Goal: Information Seeking & Learning: Learn about a topic

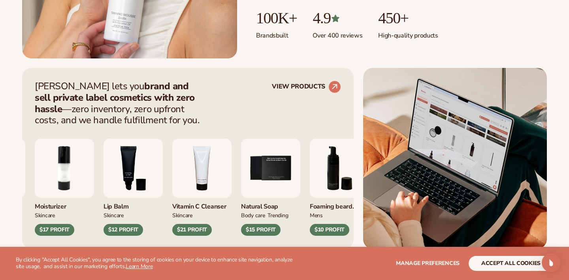
scroll to position [262, 0]
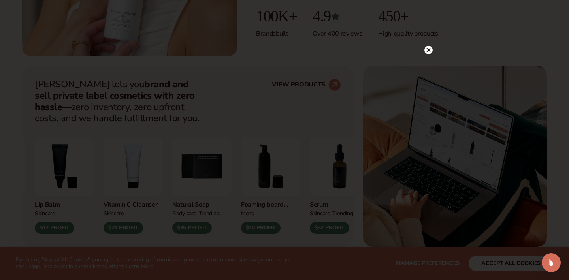
click at [429, 49] on circle at bounding box center [428, 50] width 8 height 8
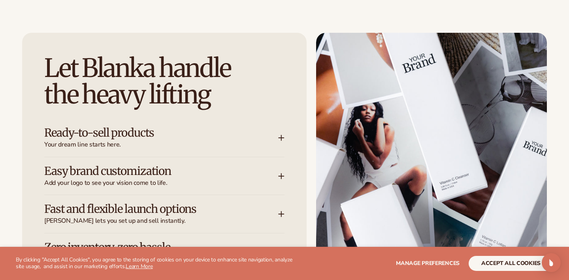
scroll to position [966, 0]
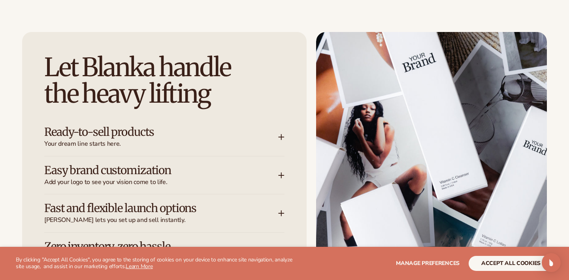
click at [207, 132] on h3 "Ready-to-sell products" at bounding box center [149, 132] width 210 height 12
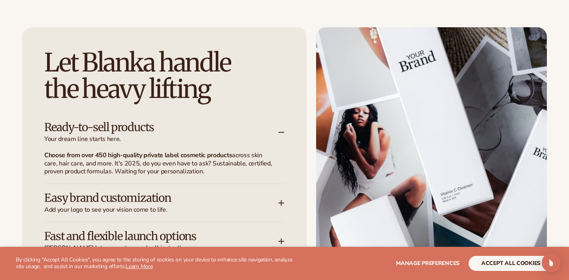
scroll to position [983, 0]
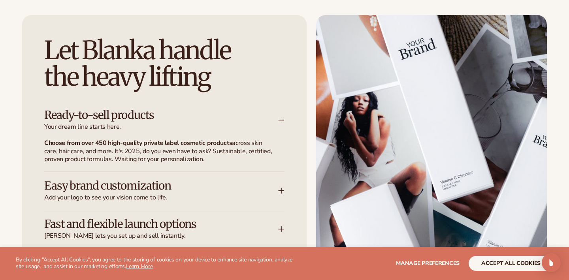
click at [218, 189] on h3 "Easy brand customization" at bounding box center [149, 186] width 210 height 12
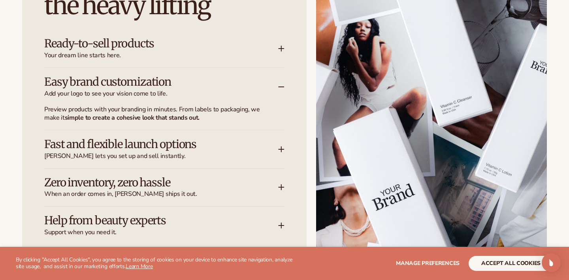
scroll to position [1055, 0]
click at [208, 141] on h3 "Fast and flexible launch options" at bounding box center [149, 144] width 210 height 12
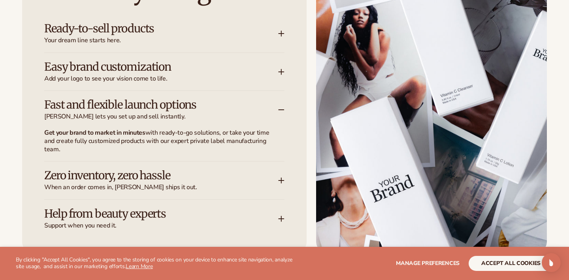
scroll to position [1070, 0]
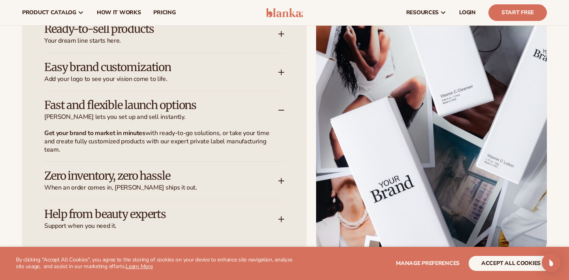
click at [203, 173] on h3 "Zero inventory, zero hassle" at bounding box center [149, 176] width 210 height 12
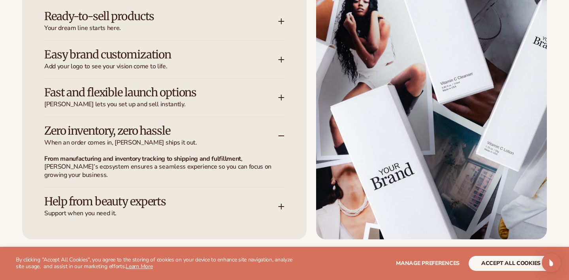
scroll to position [1085, 0]
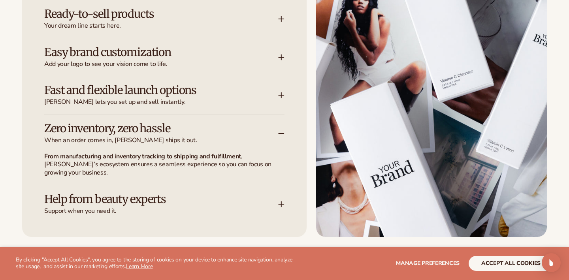
click at [196, 204] on h3 "Help from beauty experts" at bounding box center [149, 199] width 210 height 12
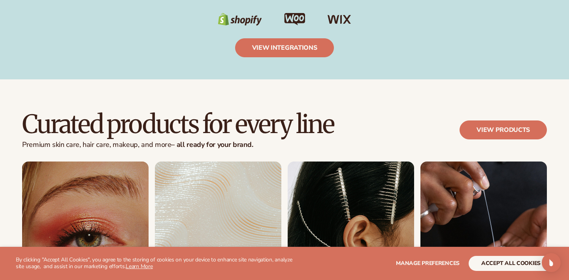
scroll to position [1437, 0]
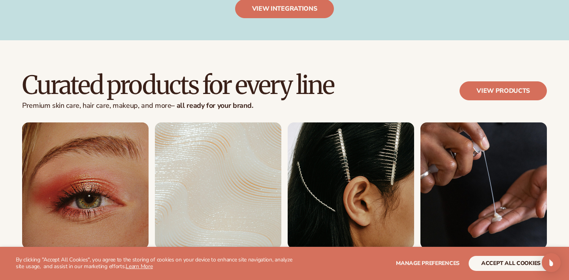
click at [211, 181] on link "2 / 8" at bounding box center [218, 193] width 126 height 143
click at [216, 188] on link "2 / 8" at bounding box center [218, 193] width 126 height 143
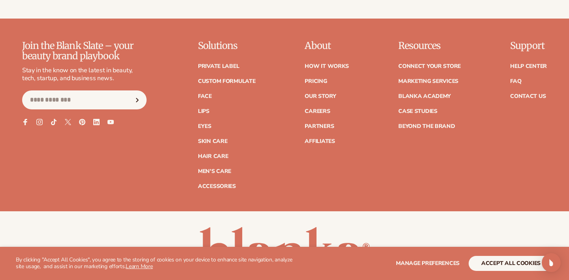
scroll to position [1402, 0]
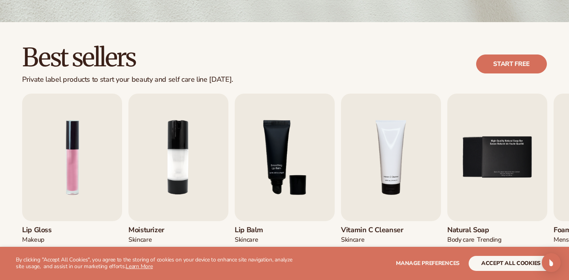
scroll to position [207, 0]
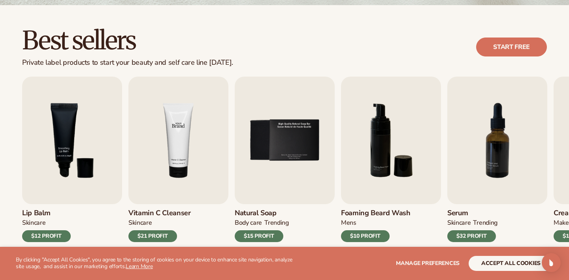
click at [211, 164] on img "4 / 9" at bounding box center [178, 141] width 100 height 128
click at [195, 132] on img "4 / 9" at bounding box center [178, 141] width 100 height 128
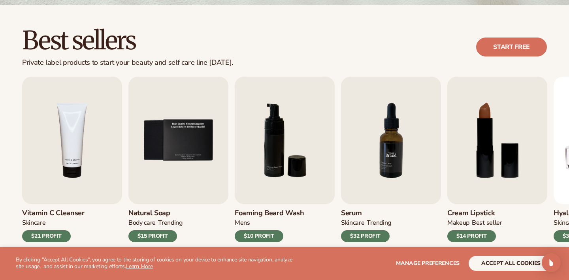
click at [401, 153] on img "7 / 9" at bounding box center [391, 141] width 100 height 128
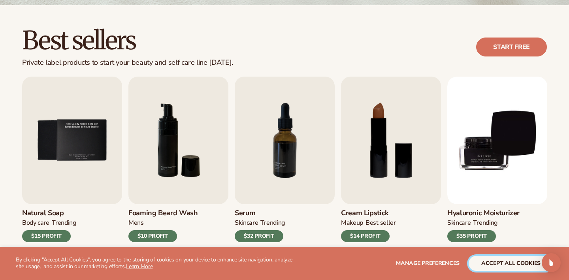
click at [480, 264] on button "accept all cookies" at bounding box center [510, 263] width 85 height 15
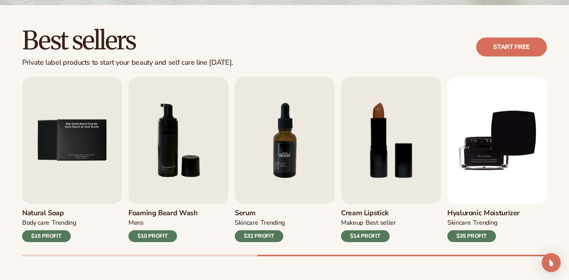
click at [257, 180] on img "7 / 9" at bounding box center [285, 141] width 100 height 128
click at [256, 235] on div "$32 PROFIT" at bounding box center [259, 236] width 49 height 12
click at [508, 50] on link "Start free" at bounding box center [511, 47] width 71 height 19
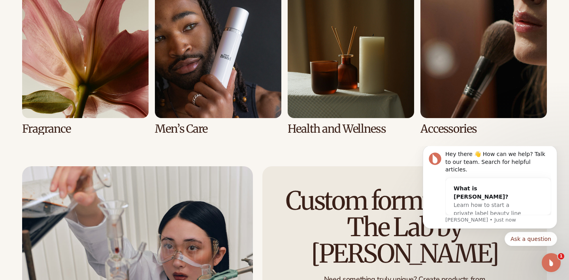
scroll to position [1712, 0]
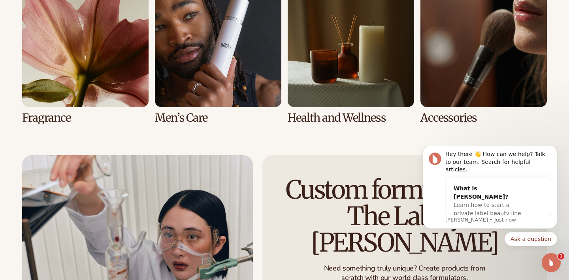
click at [346, 85] on link "7 / 8" at bounding box center [351, 52] width 126 height 143
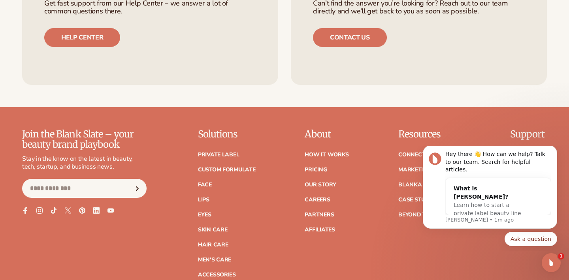
scroll to position [1342, 0]
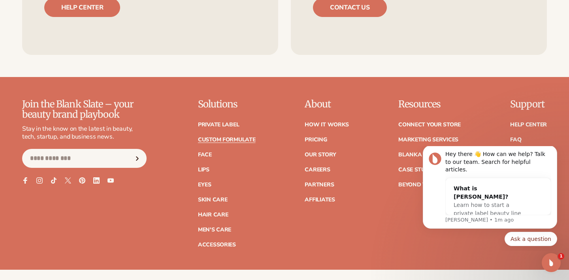
click at [230, 139] on link "Custom formulate" at bounding box center [227, 140] width 58 height 6
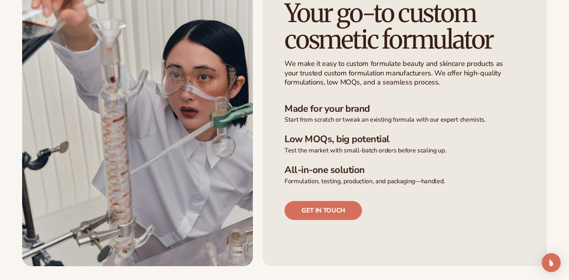
scroll to position [210, 0]
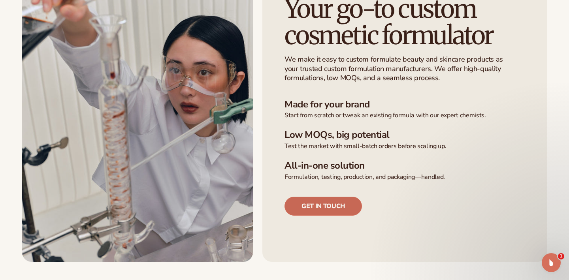
click at [308, 203] on link "Get in touch" at bounding box center [322, 206] width 77 height 19
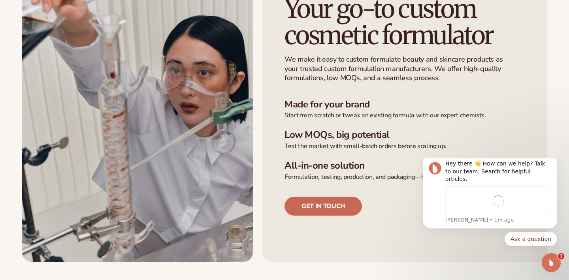
scroll to position [0, 0]
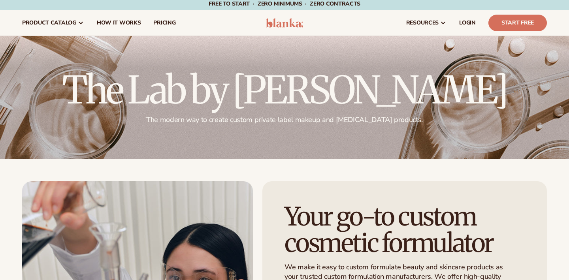
scroll to position [7335, 0]
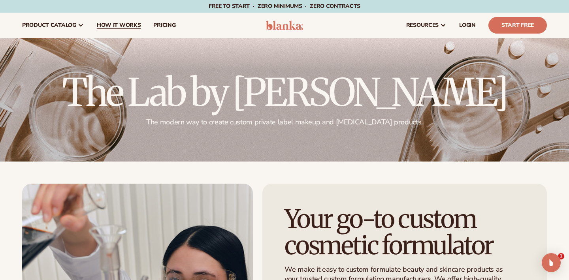
click at [134, 19] on link "How It Works" at bounding box center [118, 25] width 57 height 25
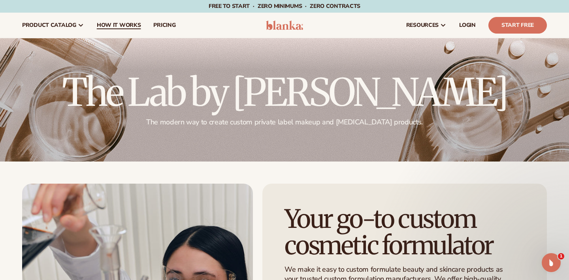
scroll to position [0, 0]
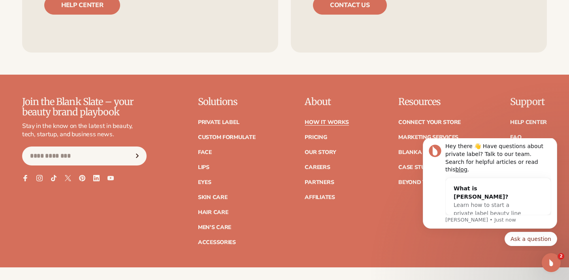
scroll to position [1724, 0]
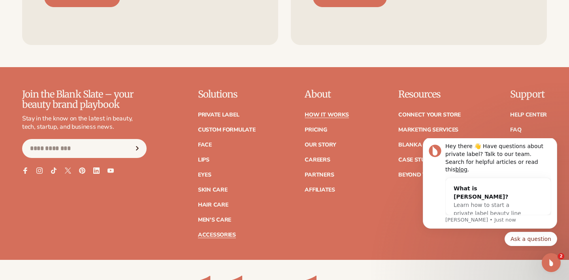
click at [224, 232] on link "Accessories" at bounding box center [217, 235] width 38 height 6
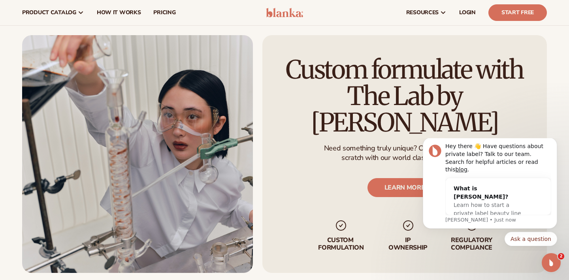
scroll to position [811, 0]
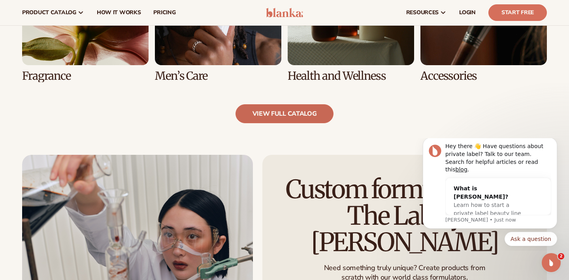
click at [261, 116] on link "view full catalog" at bounding box center [284, 113] width 98 height 19
